Goal: Find specific page/section: Find specific page/section

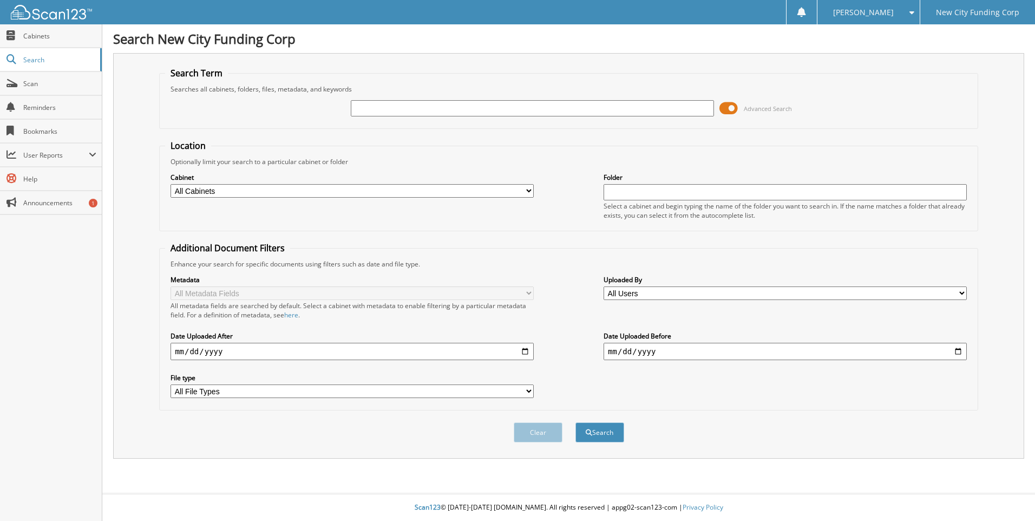
click at [394, 107] on input "text" at bounding box center [532, 108] width 363 height 16
type input "353063"
click at [576, 422] on button "Search" at bounding box center [600, 432] width 49 height 20
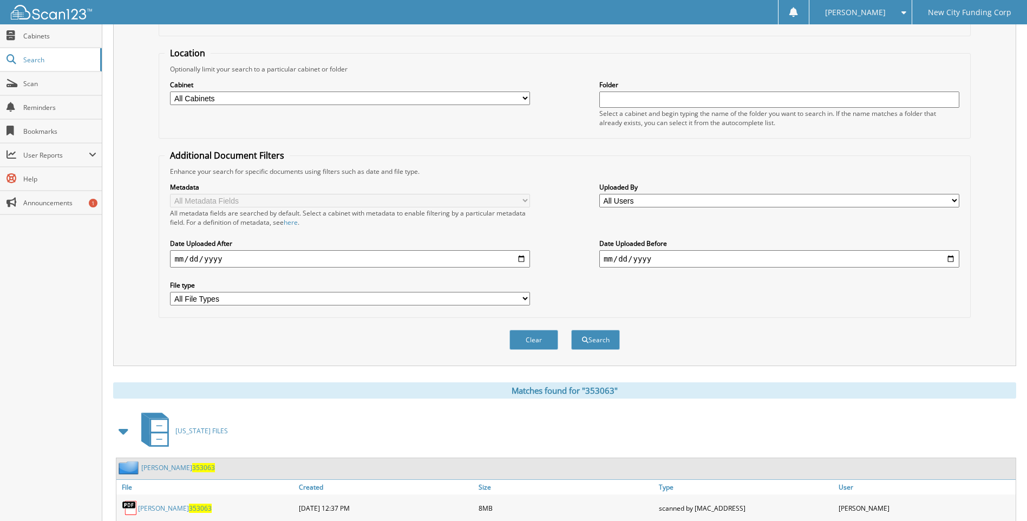
scroll to position [145, 0]
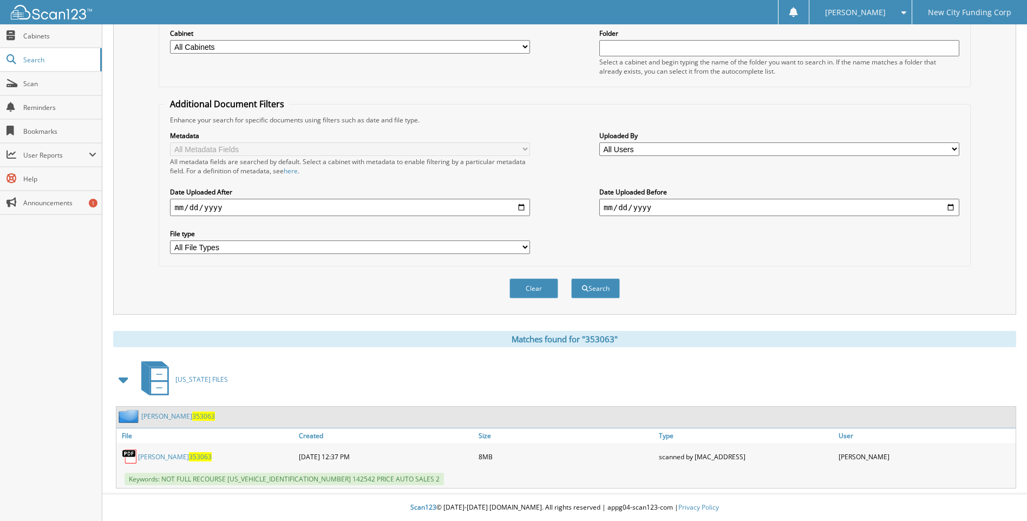
click at [180, 453] on link "DEBBIE PARENT 353063" at bounding box center [175, 456] width 74 height 9
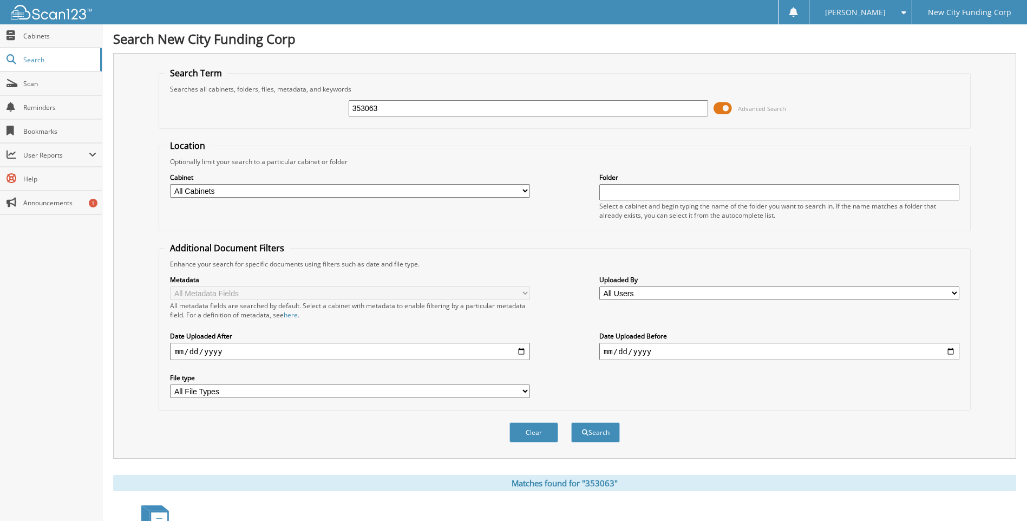
click at [390, 104] on input "353063" at bounding box center [529, 108] width 360 height 16
type input "375357"
click at [571, 422] on button "Search" at bounding box center [595, 432] width 49 height 20
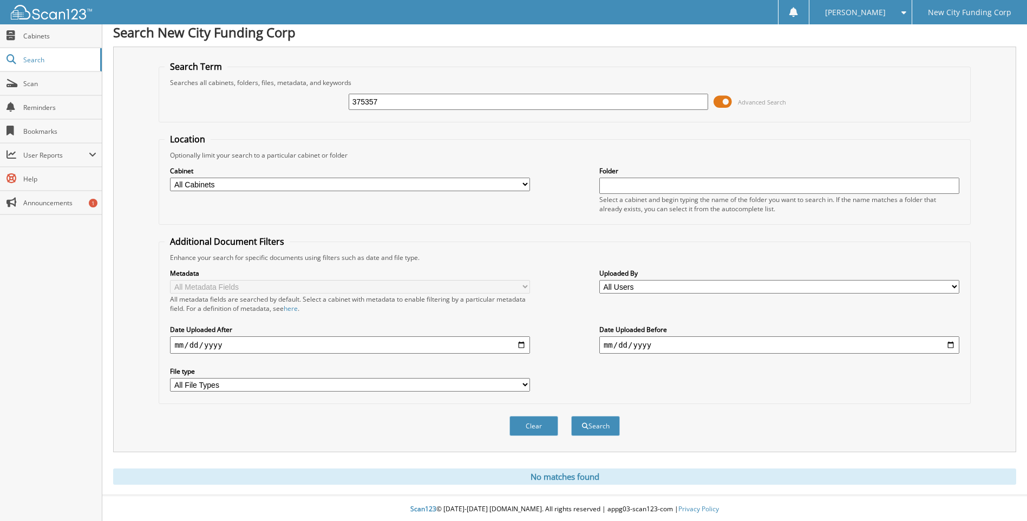
scroll to position [9, 0]
drag, startPoint x: 446, startPoint y: 100, endPoint x: 244, endPoint y: 100, distance: 202.0
click at [244, 100] on div "375357 Advanced Search" at bounding box center [565, 100] width 800 height 29
type input "[PERSON_NAME]"
click at [571, 414] on button "Search" at bounding box center [595, 424] width 49 height 20
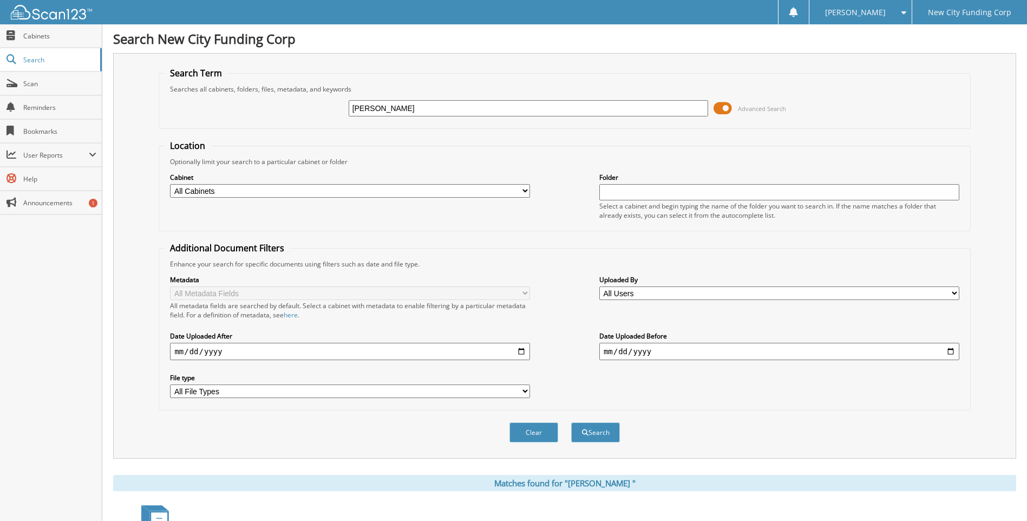
click at [412, 110] on input "[PERSON_NAME]" at bounding box center [529, 108] width 360 height 16
type input "[PERSON_NAME]"
click at [571, 422] on button "Search" at bounding box center [595, 432] width 49 height 20
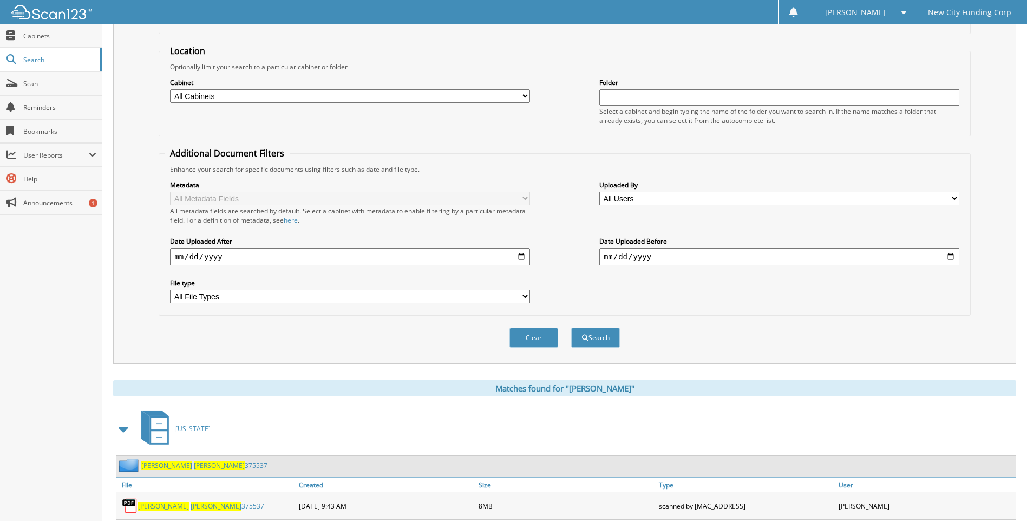
scroll to position [127, 0]
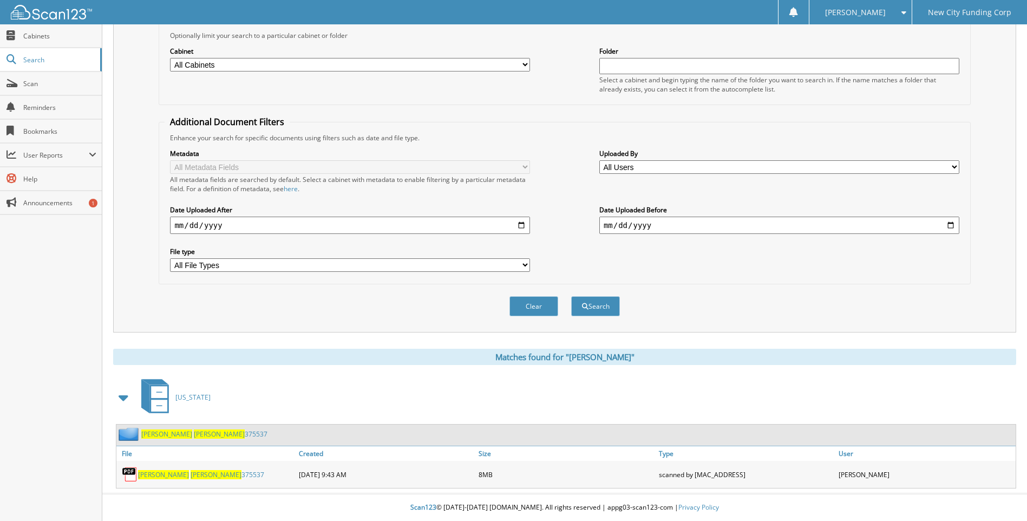
click at [191, 475] on span "sanford" at bounding box center [216, 474] width 51 height 9
